Goal: Check status: Check status

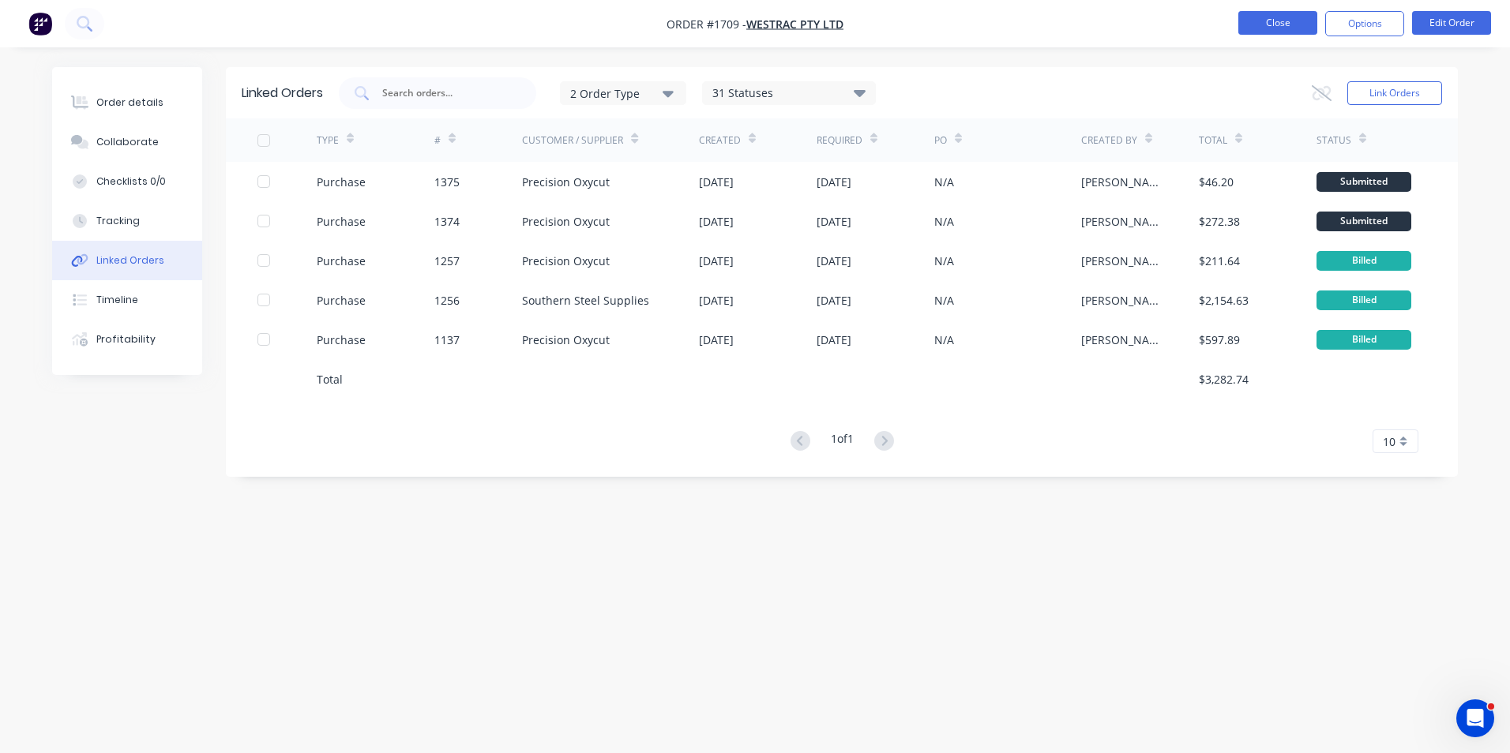
click at [1281, 24] on button "Close" at bounding box center [1277, 23] width 79 height 24
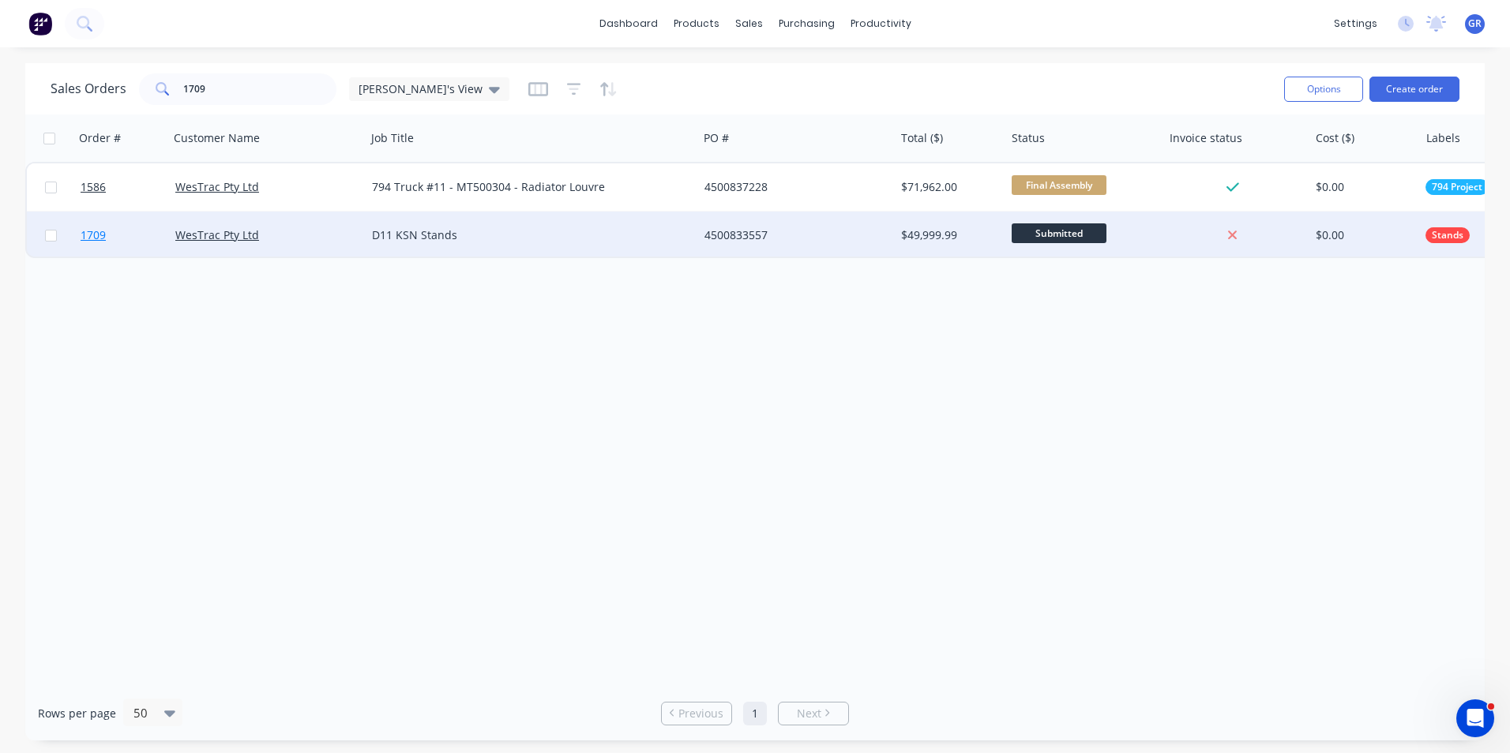
click at [101, 238] on span "1709" at bounding box center [93, 235] width 25 height 16
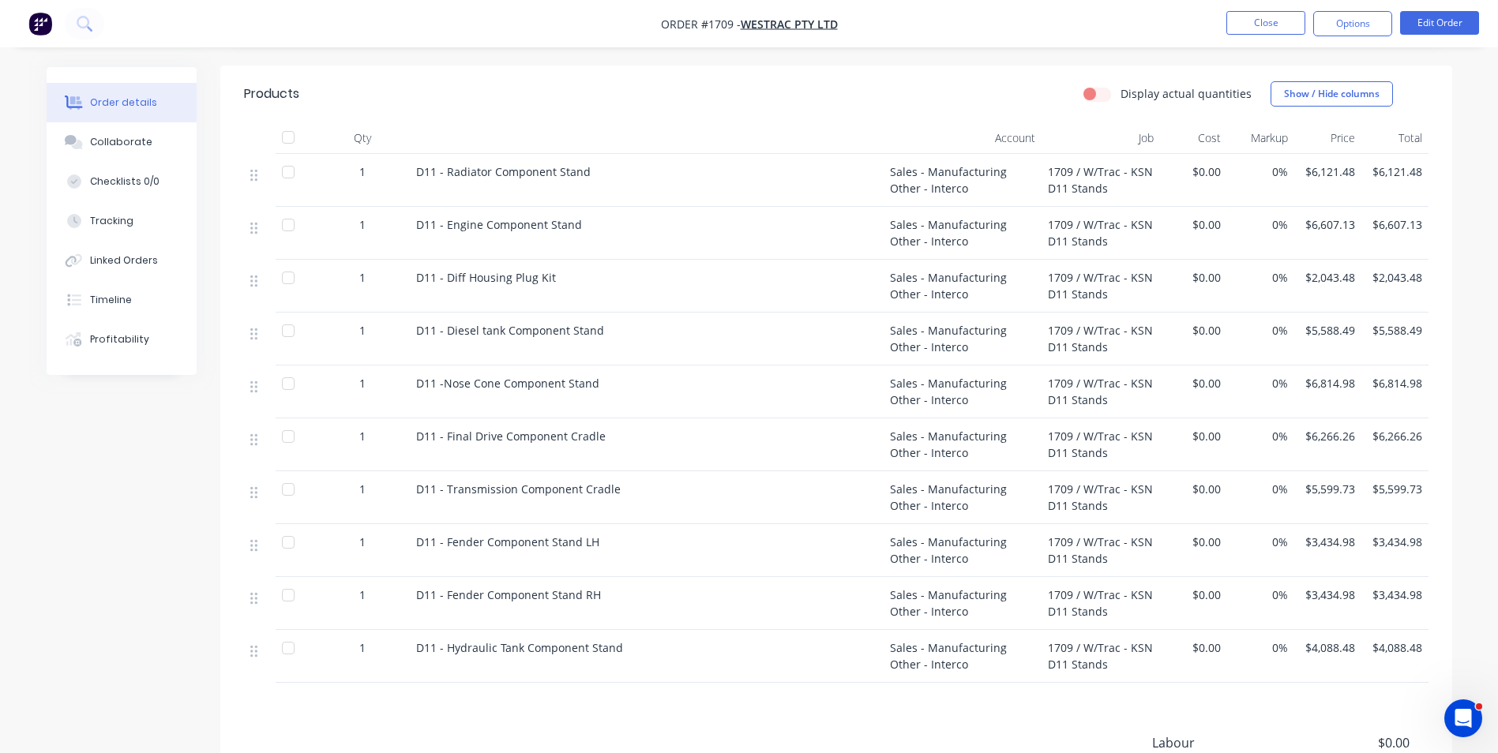
scroll to position [553, 0]
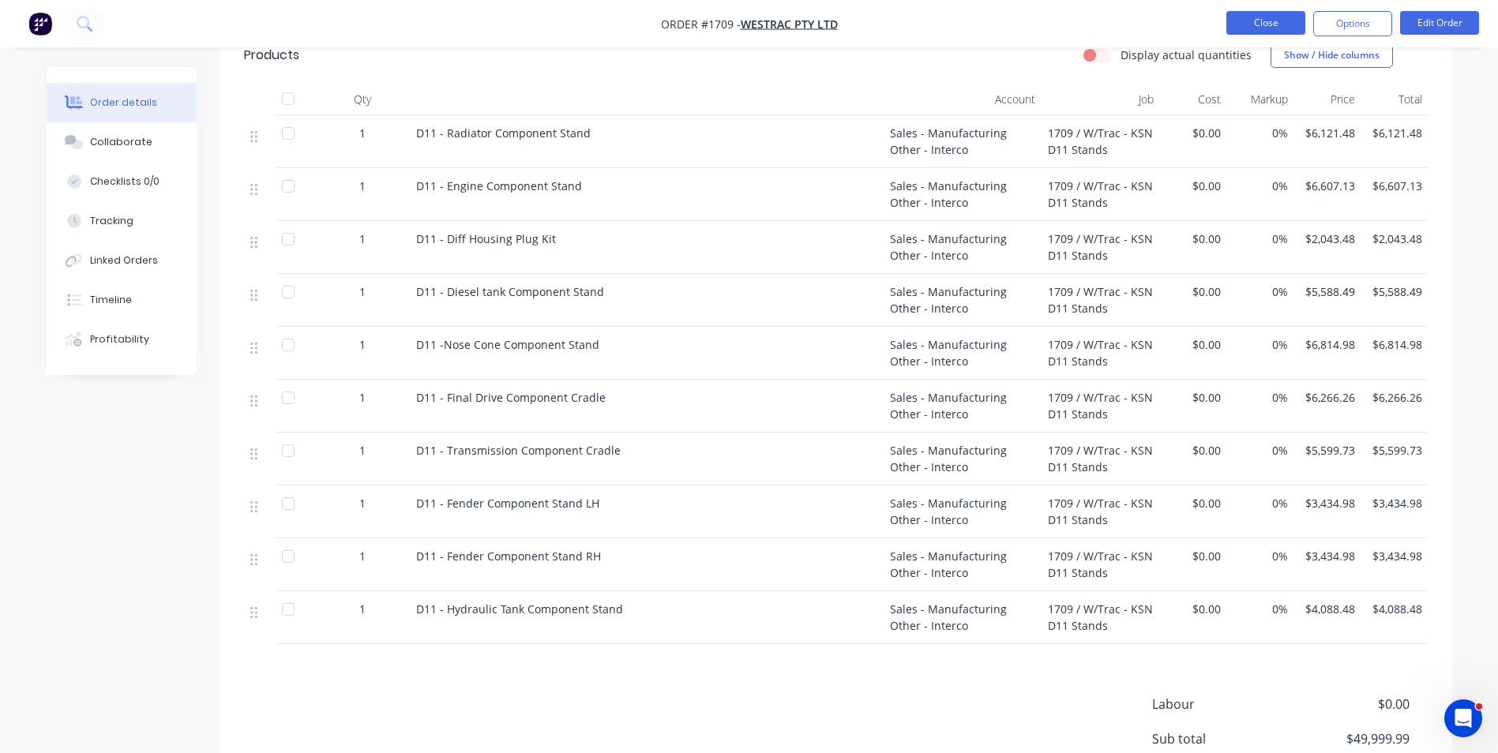
click at [1260, 21] on button "Close" at bounding box center [1265, 23] width 79 height 24
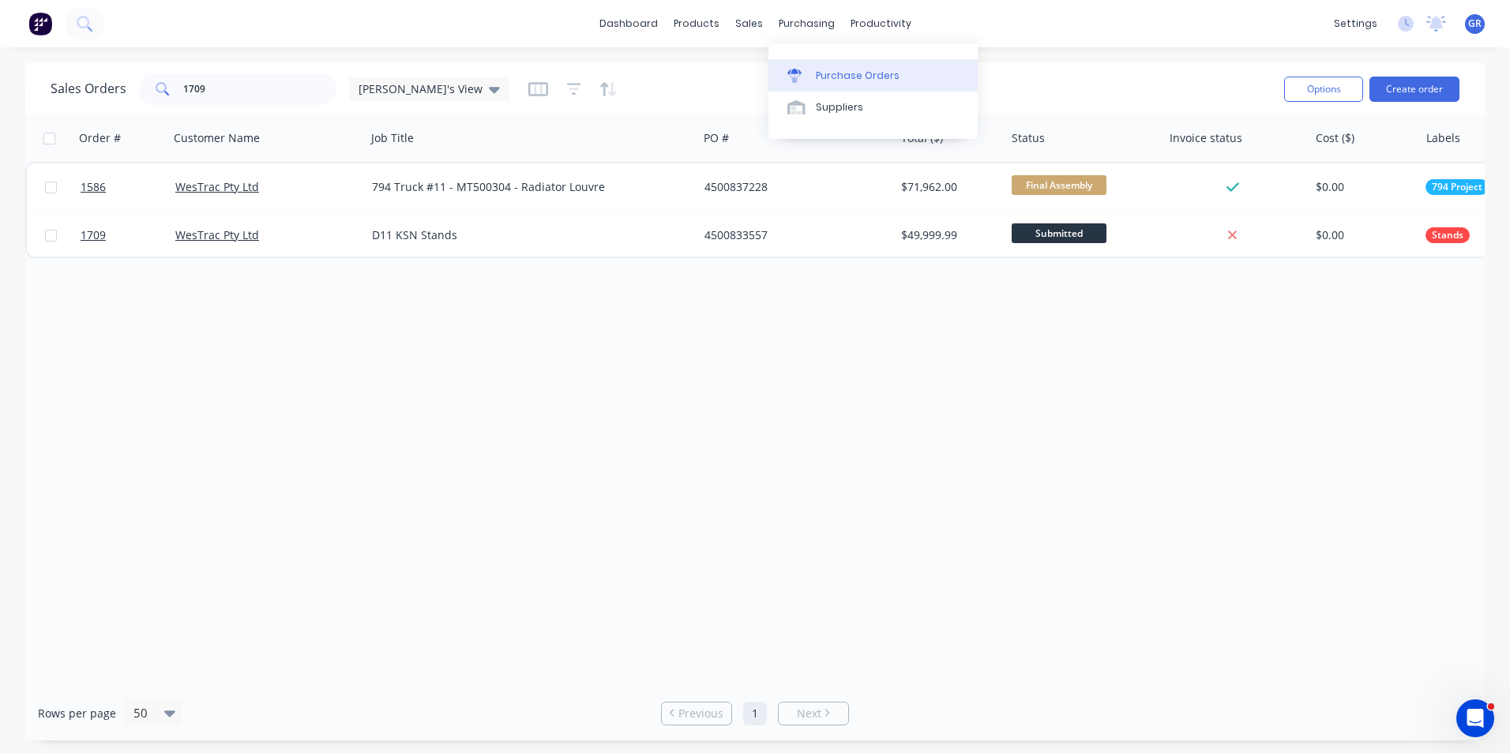
click at [845, 70] on div "Purchase Orders" at bounding box center [858, 76] width 84 height 14
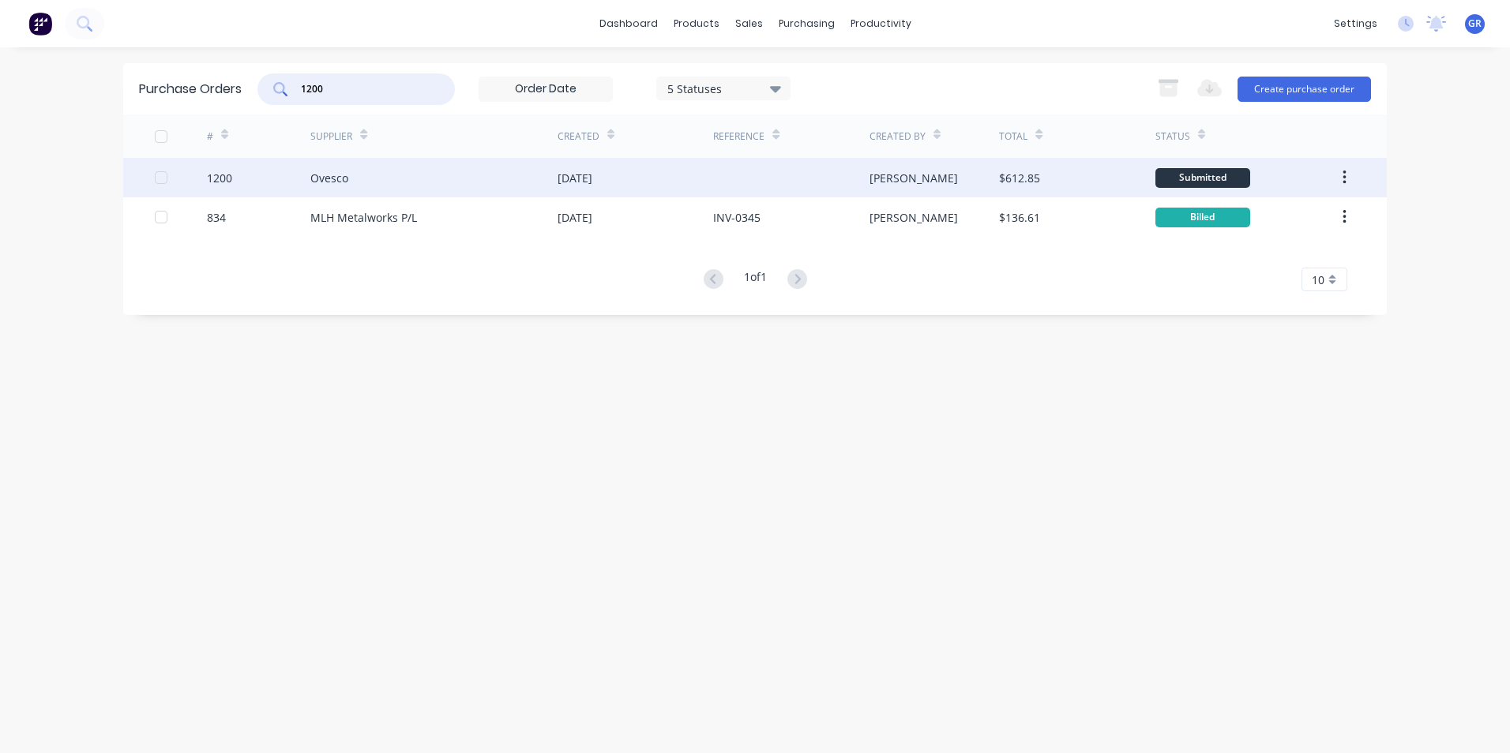
type input "1200"
click at [225, 178] on div "1200" at bounding box center [219, 178] width 25 height 17
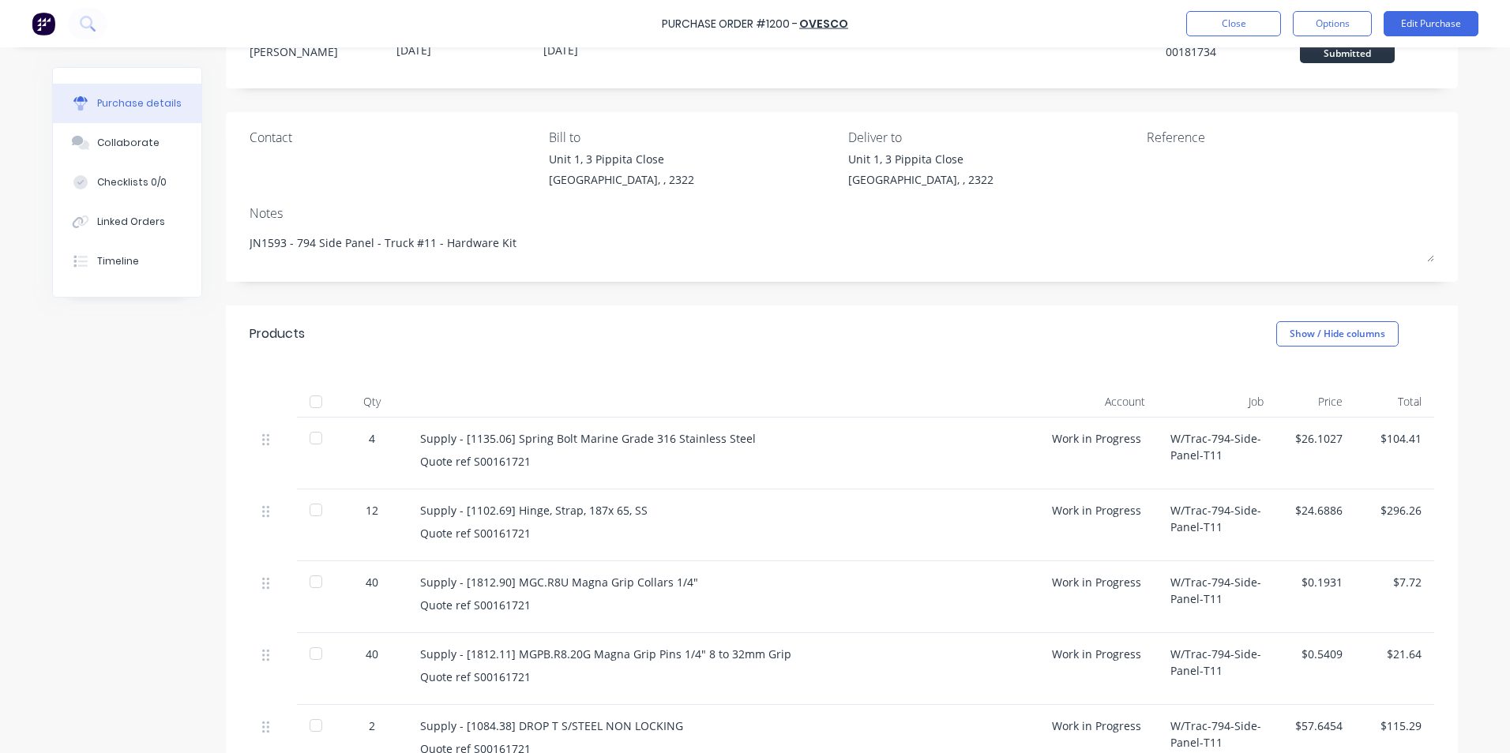
scroll to position [158, 0]
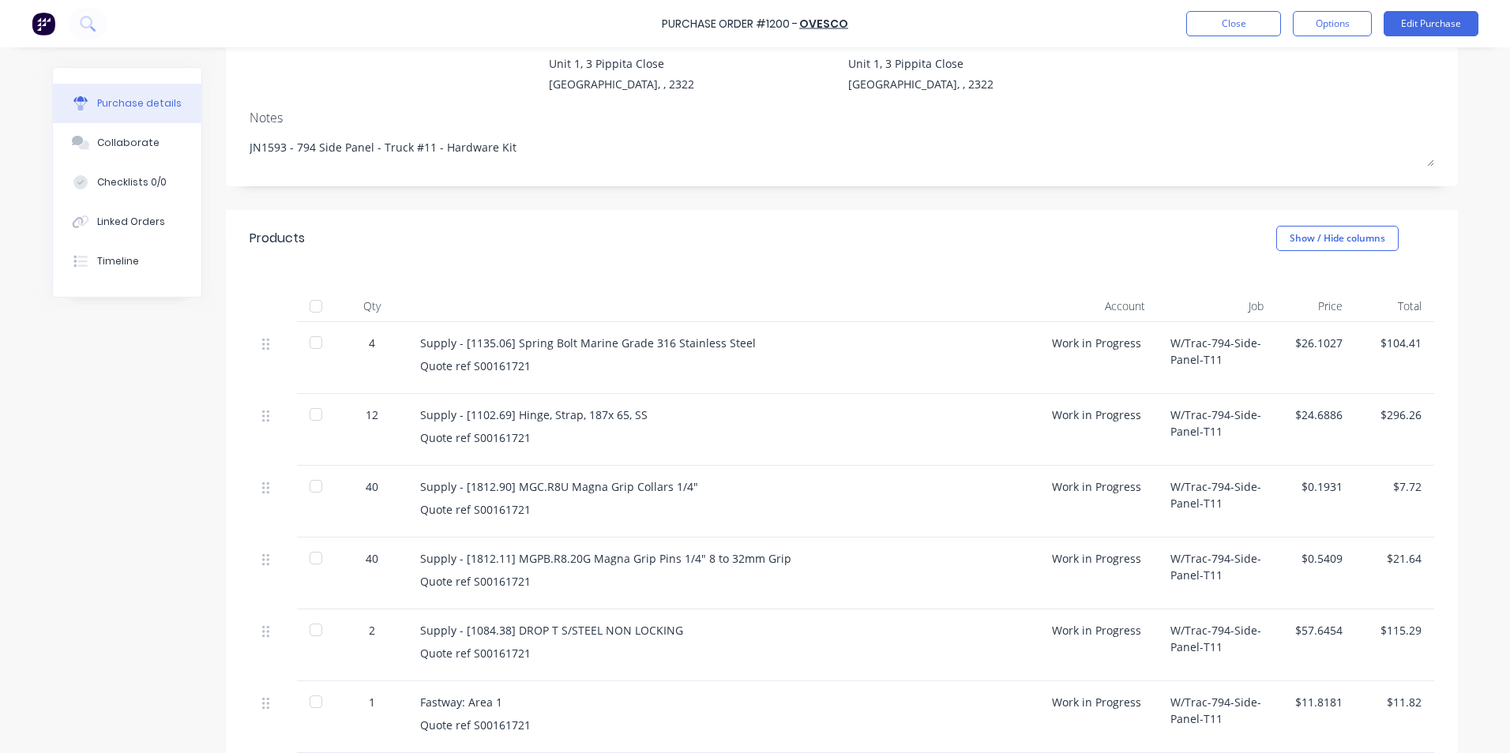
type textarea "x"
